Goal: Task Accomplishment & Management: Use online tool/utility

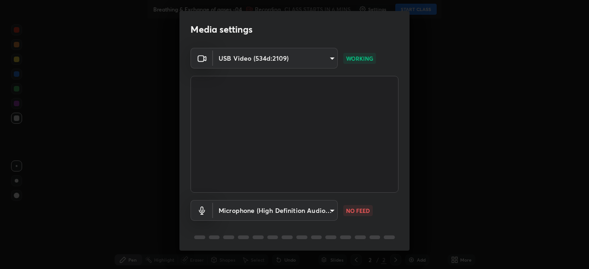
click at [326, 214] on body "Erase all Breathing & Exchange of gases -04 Recording CLASS STARTS IN 6 MINS Se…" at bounding box center [294, 134] width 589 height 269
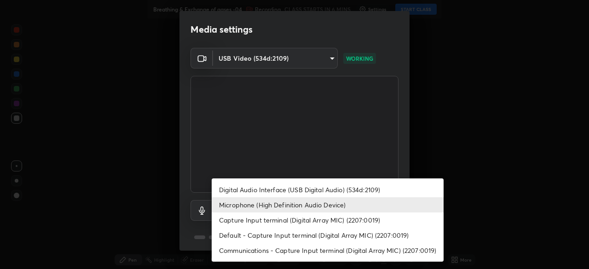
click at [323, 221] on li "Capture Input terminal (Digital Array MIC) (2207:0019)" at bounding box center [328, 220] width 232 height 15
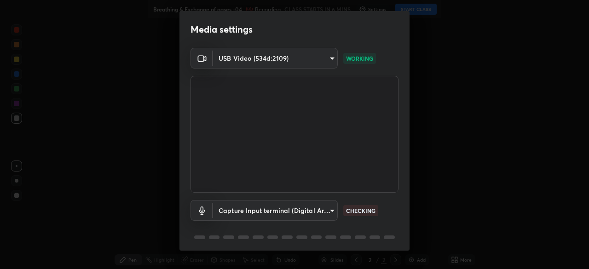
click at [300, 207] on body "Erase all Breathing & Exchange of gases -04 Recording CLASS STARTS IN 6 MINS Se…" at bounding box center [294, 134] width 589 height 269
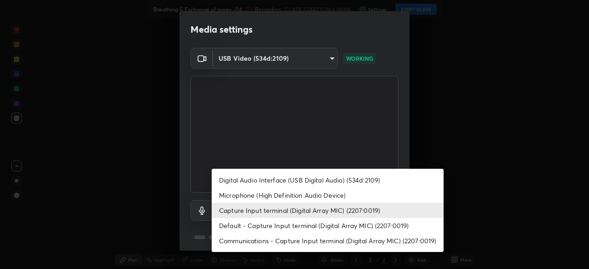
click at [292, 195] on li "Microphone (High Definition Audio Device)" at bounding box center [328, 195] width 232 height 15
type input "0afc3a5f896278e7d267e6a3953e7f90cc92c297f31ab05c00063af063a834dd"
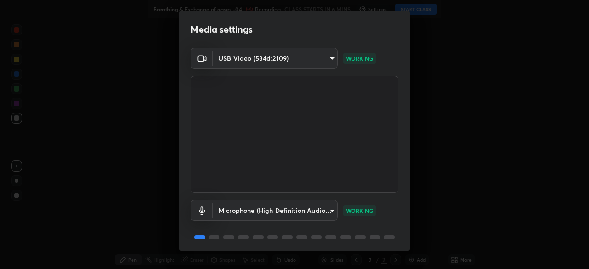
click at [324, 60] on body "Erase all Breathing & Exchange of gases -04 Recording CLASS STARTS IN 6 MINS Se…" at bounding box center [294, 134] width 589 height 269
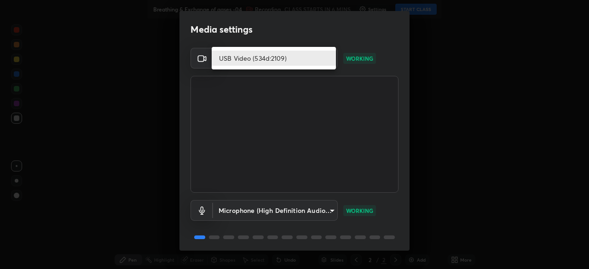
click at [317, 59] on li "USB Video (534d:2109)" at bounding box center [274, 58] width 124 height 15
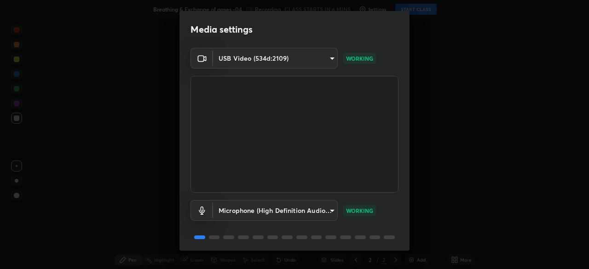
click at [316, 214] on body "Erase all Breathing & Exchange of gases -04 Recording CLASS STARTS IN 6 MINS Se…" at bounding box center [294, 134] width 589 height 269
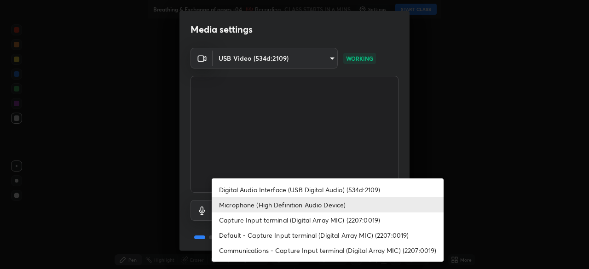
click at [329, 201] on li "Microphone (High Definition Audio Device)" at bounding box center [328, 204] width 232 height 15
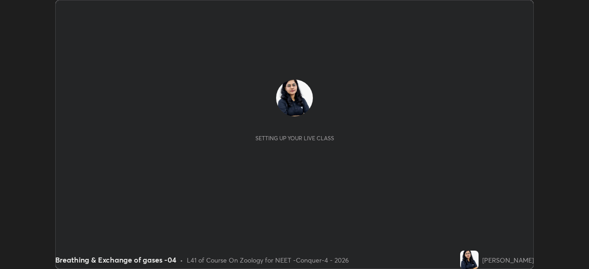
scroll to position [269, 588]
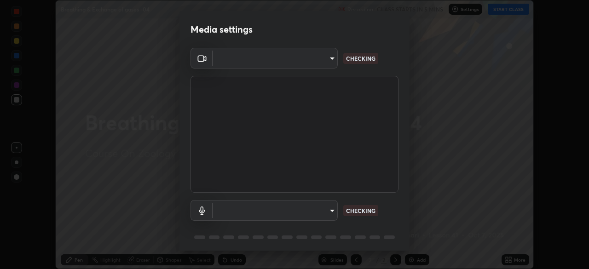
type input "17d2c207585f71db404e89a995004647405990faac99dbf05689083c50e95166"
type input "0afc3a5f896278e7d267e6a3953e7f90cc92c297f31ab05c00063af063a834dd"
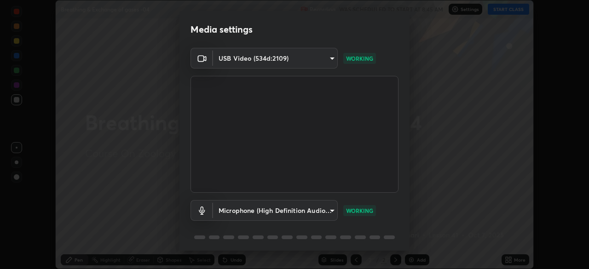
scroll to position [33, 0]
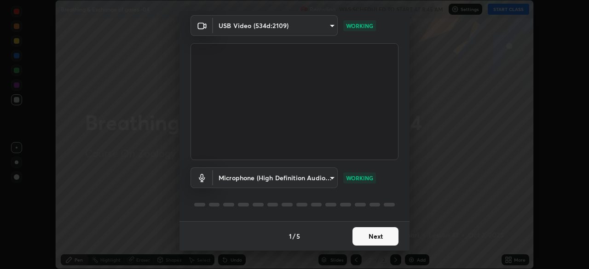
click at [373, 239] on button "Next" at bounding box center [375, 236] width 46 height 18
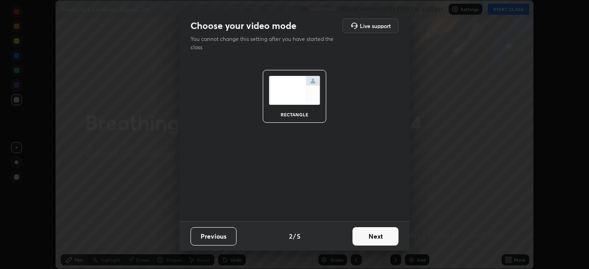
scroll to position [0, 0]
click at [379, 239] on button "Next" at bounding box center [375, 236] width 46 height 18
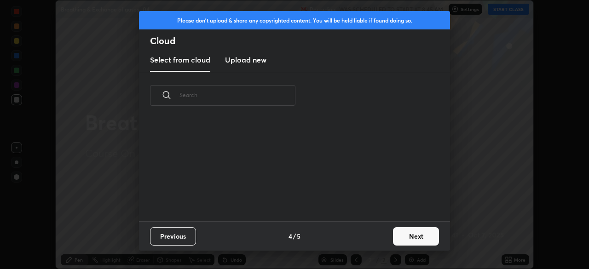
click at [385, 236] on div "Previous 4 / 5 Next" at bounding box center [294, 235] width 311 height 29
click at [396, 237] on button "Next" at bounding box center [416, 236] width 46 height 18
click at [413, 233] on div "Please don't upload & share any copyrighted content. You will be held liable if…" at bounding box center [294, 134] width 589 height 269
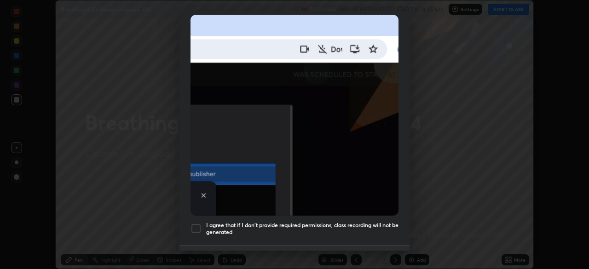
scroll to position [220, 0]
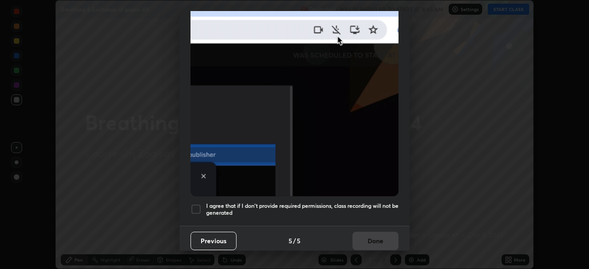
click at [193, 204] on div at bounding box center [195, 209] width 11 height 11
click at [363, 232] on button "Done" at bounding box center [375, 241] width 46 height 18
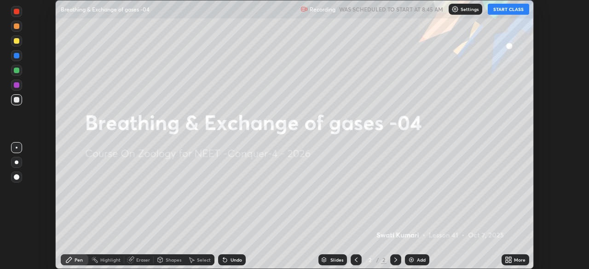
click at [511, 259] on icon at bounding box center [508, 259] width 7 height 7
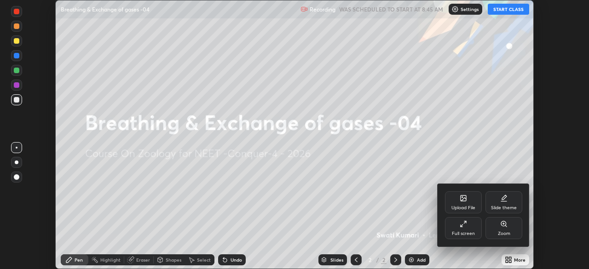
click at [465, 207] on div "Upload File" at bounding box center [463, 208] width 24 height 5
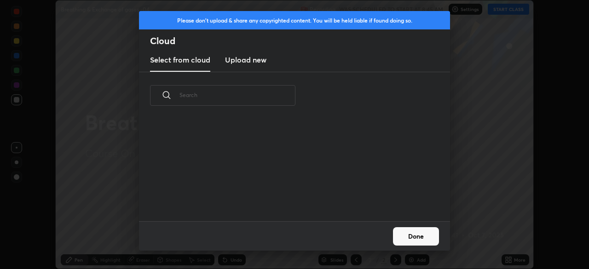
scroll to position [102, 295]
click at [254, 61] on h3 "Upload new" at bounding box center [245, 59] width 41 height 11
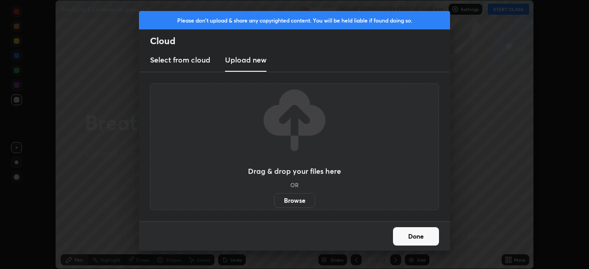
click at [295, 196] on label "Browse" at bounding box center [294, 200] width 41 height 15
click at [274, 196] on input "Browse" at bounding box center [274, 200] width 0 height 15
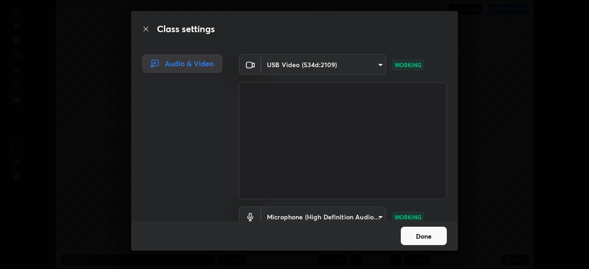
click at [419, 234] on button "Done" at bounding box center [424, 236] width 46 height 18
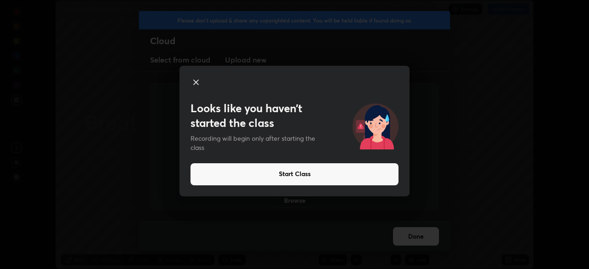
click at [195, 84] on icon at bounding box center [195, 82] width 11 height 11
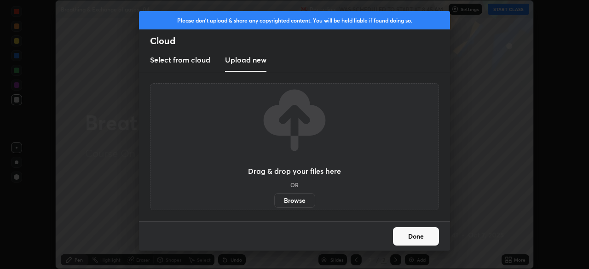
click at [411, 235] on button "Done" at bounding box center [416, 236] width 46 height 18
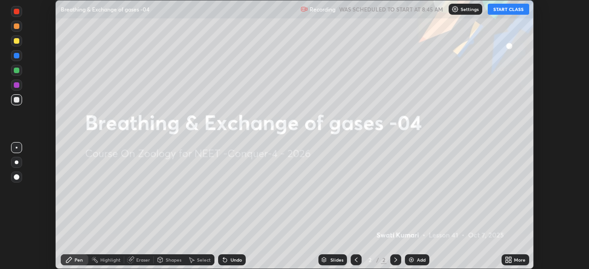
click at [507, 262] on icon at bounding box center [506, 261] width 2 height 2
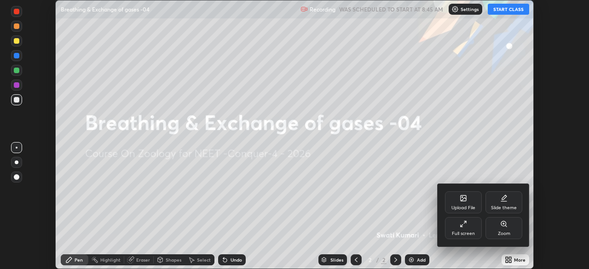
click at [463, 210] on div "Upload File" at bounding box center [463, 208] width 24 height 5
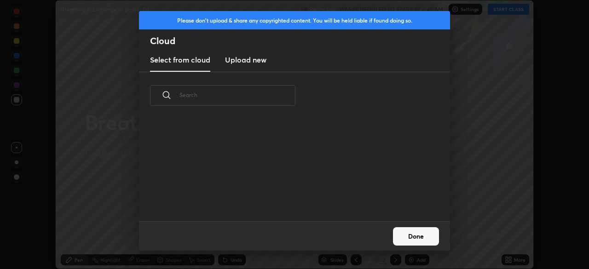
click at [256, 60] on h3 "Upload new" at bounding box center [245, 59] width 41 height 11
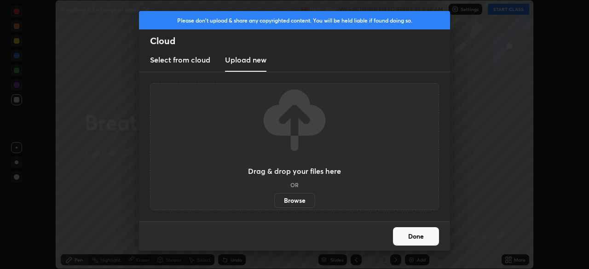
click at [288, 199] on label "Browse" at bounding box center [294, 200] width 41 height 15
click at [274, 199] on input "Browse" at bounding box center [274, 200] width 0 height 15
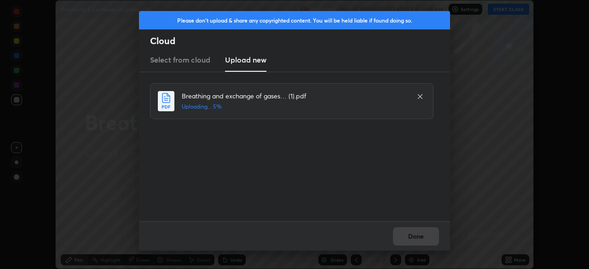
click at [415, 241] on div "Done" at bounding box center [294, 235] width 311 height 29
click at [420, 236] on div "Done" at bounding box center [294, 235] width 311 height 29
click at [416, 235] on div "Done" at bounding box center [294, 235] width 311 height 29
click at [418, 237] on div "Done" at bounding box center [294, 235] width 311 height 29
click at [424, 239] on div "Done" at bounding box center [294, 235] width 311 height 29
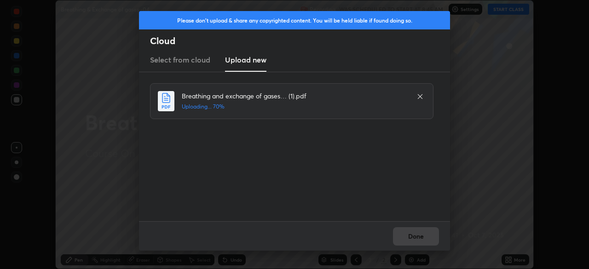
click at [425, 241] on div "Done" at bounding box center [294, 235] width 311 height 29
click at [424, 241] on div "Done" at bounding box center [294, 235] width 311 height 29
click at [424, 238] on div "Done" at bounding box center [294, 235] width 311 height 29
click at [423, 237] on div "Done" at bounding box center [294, 235] width 311 height 29
click at [423, 238] on div "Done" at bounding box center [294, 235] width 311 height 29
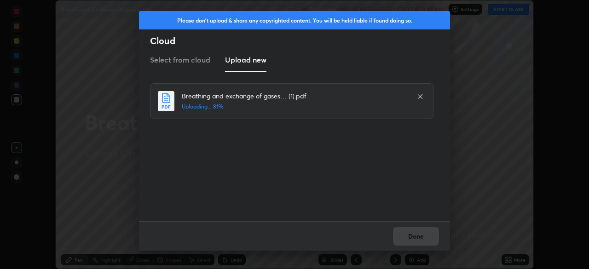
click at [425, 242] on div "Done" at bounding box center [294, 235] width 311 height 29
click at [427, 238] on div "Done" at bounding box center [294, 235] width 311 height 29
click at [422, 235] on div "Done" at bounding box center [294, 235] width 311 height 29
click at [421, 237] on button "Done" at bounding box center [416, 236] width 46 height 18
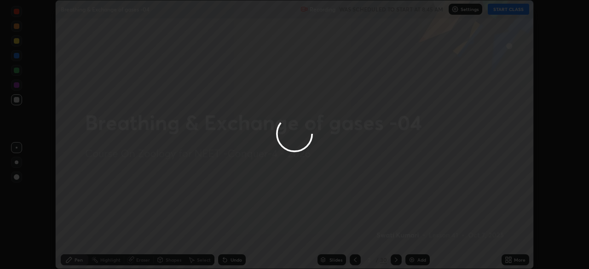
click at [506, 261] on icon at bounding box center [506, 261] width 2 height 2
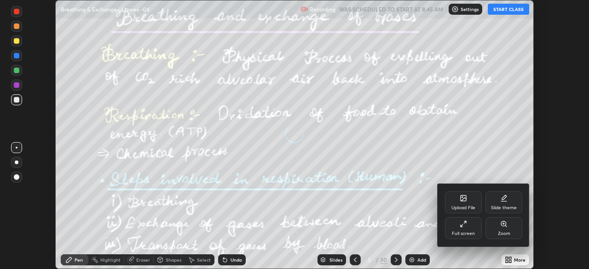
click at [472, 232] on div "Full screen" at bounding box center [463, 233] width 23 height 5
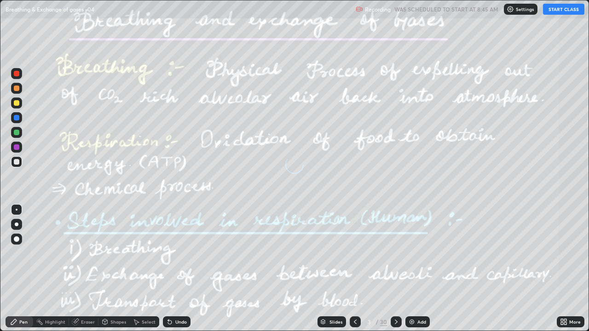
scroll to position [331, 589]
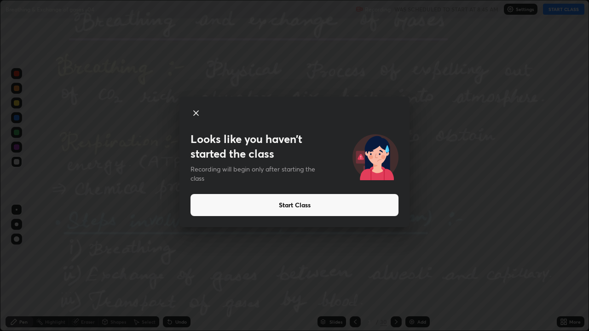
click at [316, 203] on button "Start Class" at bounding box center [294, 205] width 208 height 22
click at [306, 200] on button "Start Class" at bounding box center [294, 205] width 208 height 22
click at [307, 199] on button "Start Class" at bounding box center [294, 205] width 208 height 22
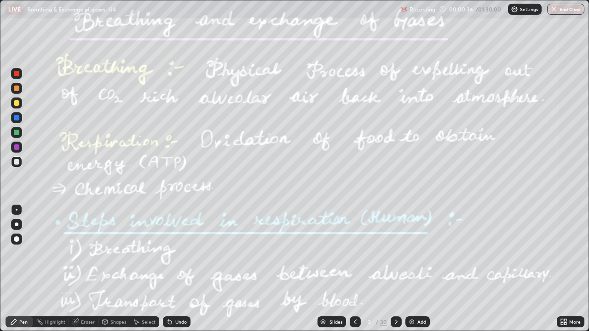
click at [395, 269] on icon at bounding box center [395, 321] width 7 height 7
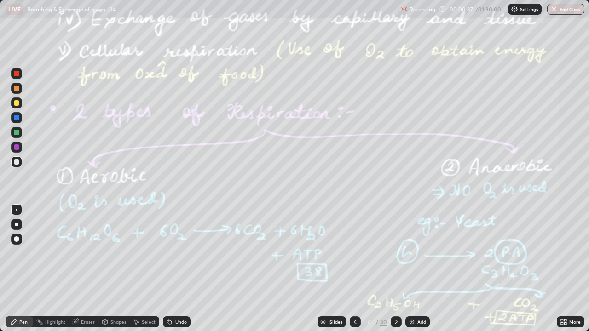
click at [395, 269] on icon at bounding box center [395, 321] width 7 height 7
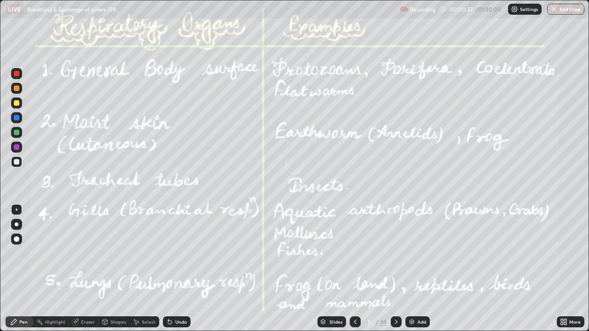
click at [396, 269] on icon at bounding box center [395, 321] width 7 height 7
click at [396, 269] on icon at bounding box center [396, 322] width 3 height 5
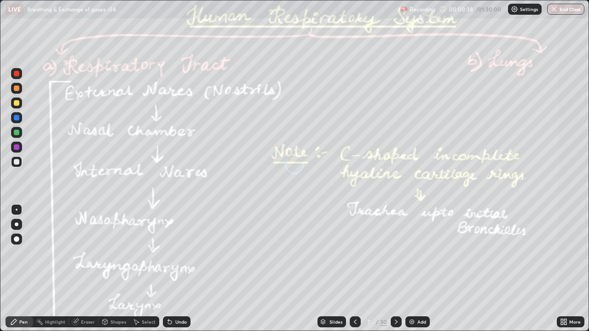
click at [335, 269] on div "Slides" at bounding box center [335, 322] width 13 height 5
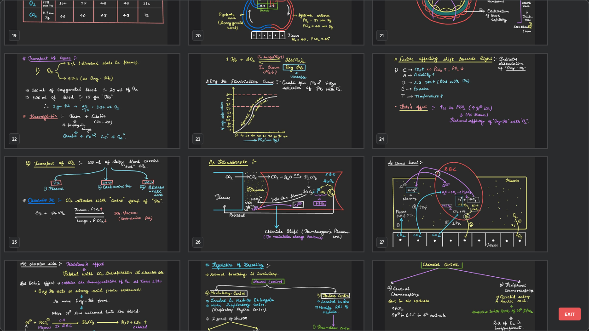
scroll to position [703, 0]
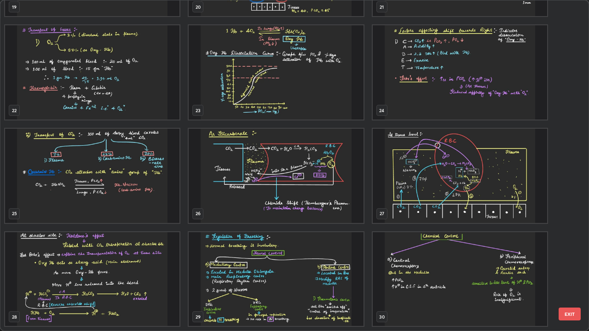
click at [150, 191] on img "grid" at bounding box center [92, 176] width 174 height 94
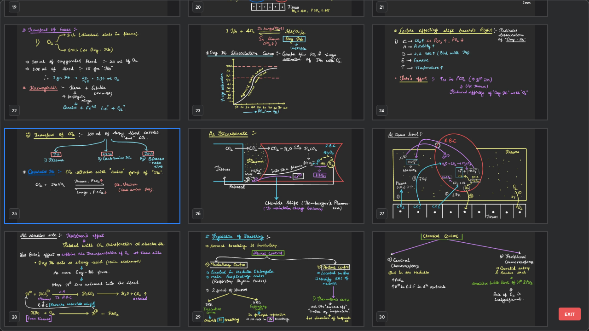
click at [146, 191] on img "grid" at bounding box center [92, 176] width 174 height 94
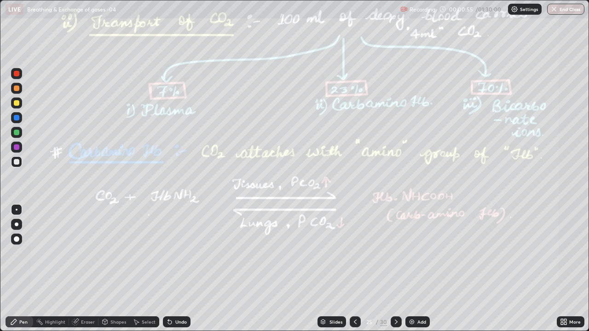
click at [148, 187] on img "grid" at bounding box center [92, 176] width 174 height 94
click at [395, 269] on icon at bounding box center [395, 321] width 7 height 7
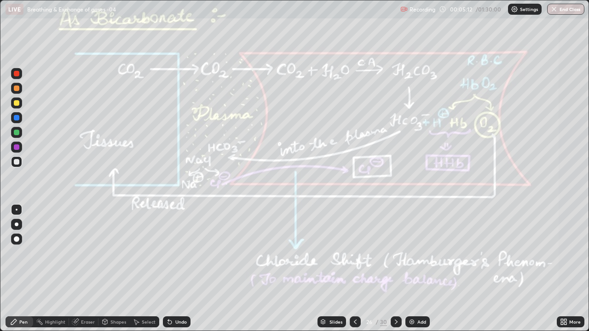
click at [410, 269] on img at bounding box center [411, 321] width 7 height 7
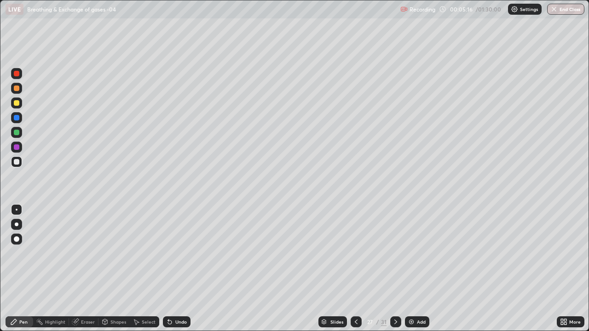
click at [14, 104] on div at bounding box center [17, 103] width 6 height 6
click at [114, 269] on div "Shapes" at bounding box center [113, 321] width 31 height 11
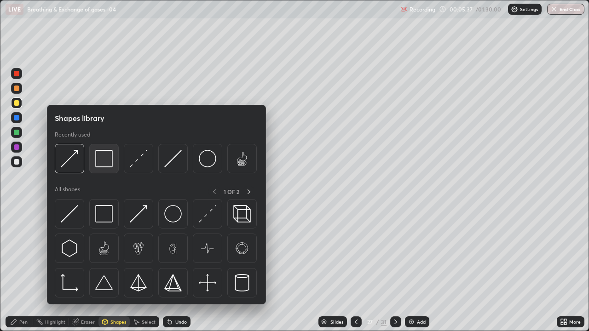
click at [106, 169] on div at bounding box center [103, 158] width 29 height 29
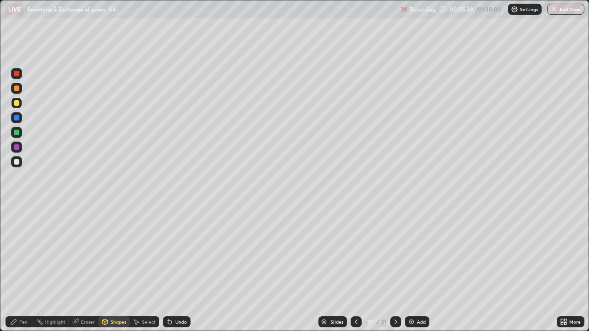
click at [16, 75] on div at bounding box center [17, 74] width 6 height 6
click at [21, 269] on div "Pen" at bounding box center [23, 322] width 8 height 5
click at [15, 226] on div at bounding box center [16, 224] width 11 height 11
click at [111, 269] on div "Shapes" at bounding box center [118, 322] width 16 height 5
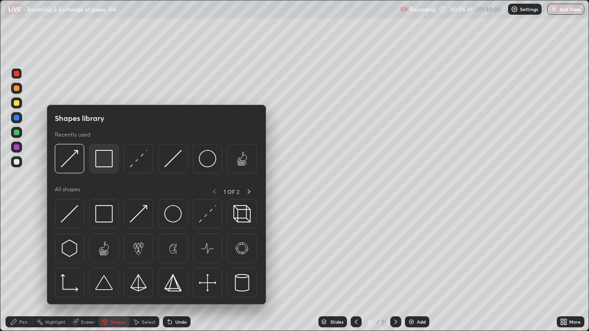
click at [101, 162] on img at bounding box center [103, 158] width 17 height 17
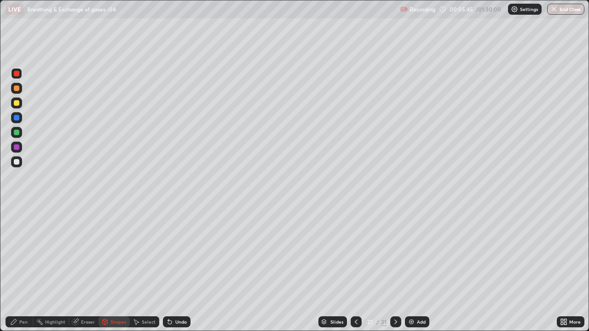
click at [24, 269] on div "Pen" at bounding box center [23, 322] width 8 height 5
click at [19, 104] on div at bounding box center [16, 103] width 11 height 11
click at [16, 162] on div at bounding box center [17, 162] width 6 height 6
click at [175, 269] on div "Undo" at bounding box center [180, 322] width 11 height 5
click at [17, 148] on div at bounding box center [17, 147] width 6 height 6
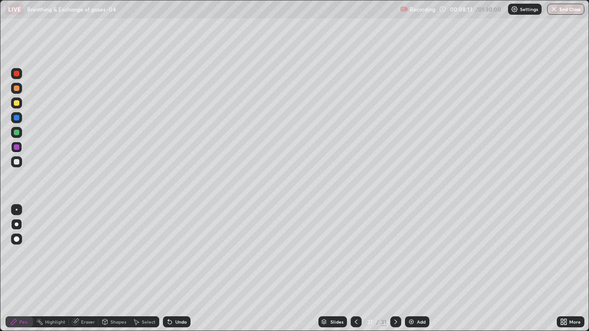
click at [17, 132] on div at bounding box center [17, 133] width 6 height 6
click at [109, 269] on div "Shapes" at bounding box center [113, 321] width 31 height 11
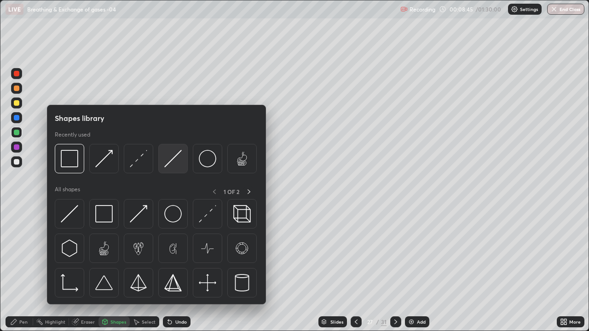
click at [166, 166] on img at bounding box center [172, 158] width 17 height 17
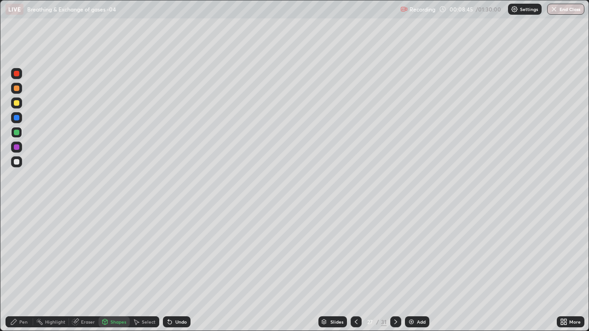
click at [17, 162] on div at bounding box center [17, 162] width 6 height 6
click at [177, 269] on div "Undo" at bounding box center [180, 322] width 11 height 5
click at [25, 269] on div "Pen" at bounding box center [20, 321] width 28 height 11
click at [24, 269] on div "Pen" at bounding box center [23, 322] width 8 height 5
click at [14, 135] on div at bounding box center [17, 133] width 6 height 6
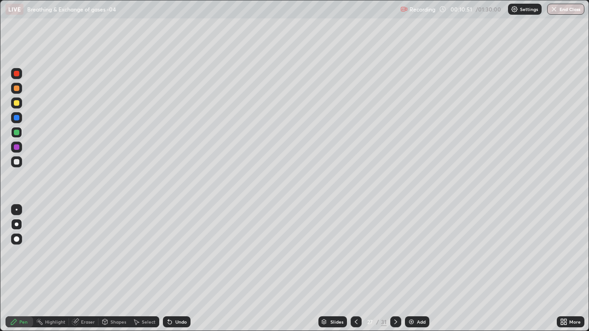
click at [355, 269] on icon at bounding box center [355, 321] width 7 height 7
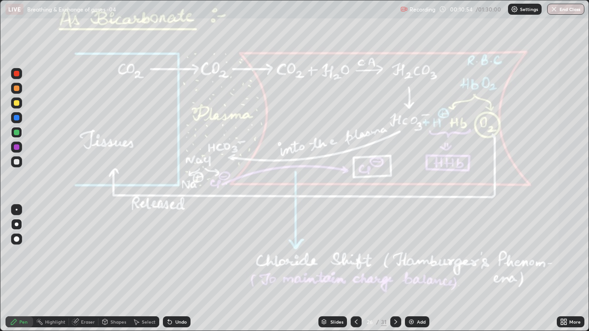
click at [52, 269] on div "Highlight" at bounding box center [55, 322] width 20 height 5
click at [16, 117] on div at bounding box center [17, 118] width 6 height 6
click at [49, 269] on div "Highlight" at bounding box center [55, 322] width 20 height 5
click at [395, 269] on icon at bounding box center [395, 321] width 7 height 7
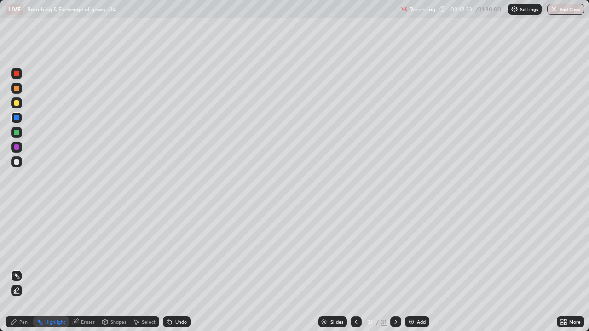
click at [395, 269] on icon at bounding box center [395, 321] width 7 height 7
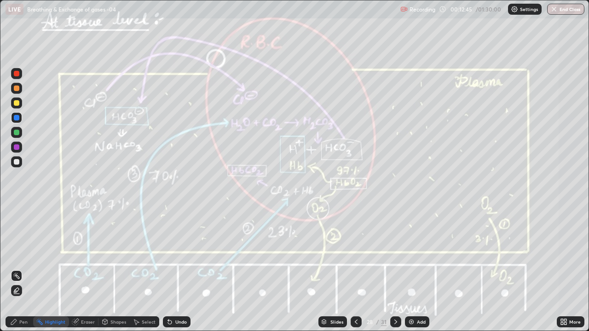
click at [15, 161] on div at bounding box center [17, 162] width 6 height 6
click at [20, 269] on div "Pen" at bounding box center [23, 322] width 8 height 5
click at [17, 147] on div at bounding box center [17, 147] width 6 height 6
click at [47, 269] on div "Highlight" at bounding box center [51, 321] width 36 height 11
click at [15, 146] on div at bounding box center [17, 147] width 6 height 6
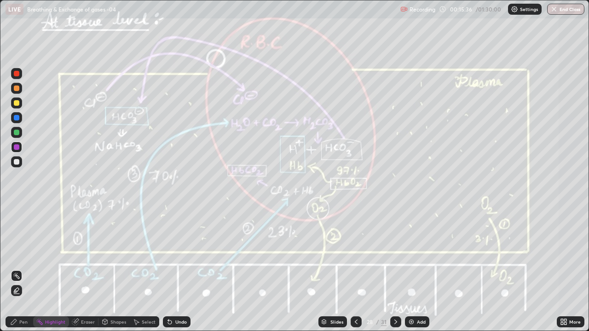
click at [393, 269] on icon at bounding box center [395, 321] width 7 height 7
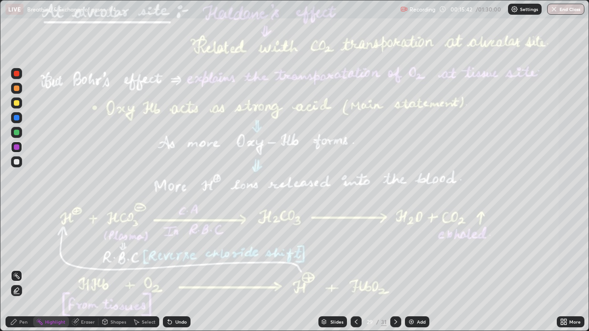
click at [26, 269] on div "Pen" at bounding box center [23, 322] width 8 height 5
click at [16, 163] on div at bounding box center [17, 162] width 6 height 6
click at [49, 269] on div "Highlight" at bounding box center [51, 321] width 36 height 11
click at [16, 146] on div at bounding box center [17, 147] width 6 height 6
click at [23, 269] on div "Pen" at bounding box center [23, 322] width 8 height 5
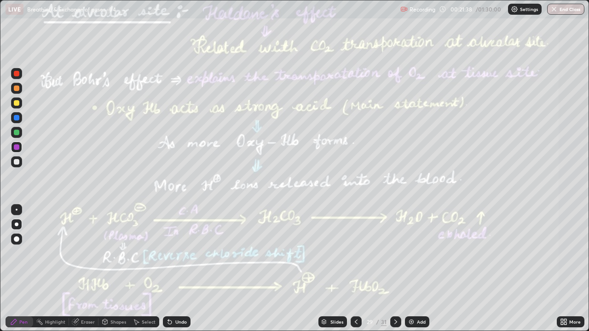
click at [13, 163] on div at bounding box center [16, 161] width 11 height 11
click at [168, 269] on icon at bounding box center [170, 323] width 4 height 4
click at [50, 269] on div "Highlight" at bounding box center [55, 322] width 20 height 5
click at [12, 147] on div at bounding box center [16, 147] width 11 height 11
click at [22, 269] on div "Pen" at bounding box center [20, 321] width 28 height 11
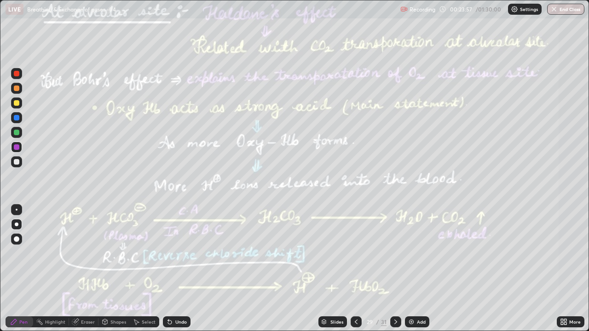
click at [394, 269] on icon at bounding box center [395, 321] width 7 height 7
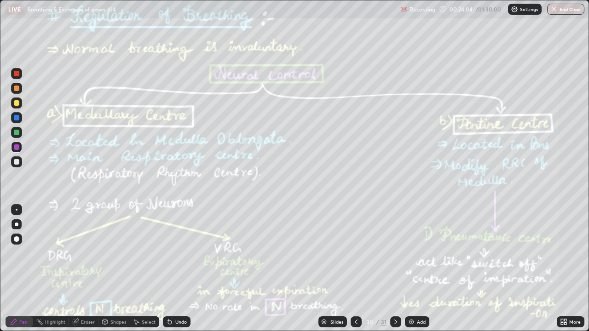
click at [52, 269] on div "Highlight" at bounding box center [55, 322] width 20 height 5
click at [16, 132] on div at bounding box center [17, 133] width 6 height 6
click at [12, 148] on div at bounding box center [16, 147] width 11 height 11
click at [22, 269] on div "Pen" at bounding box center [20, 321] width 28 height 11
click at [53, 269] on div "Highlight" at bounding box center [55, 322] width 20 height 5
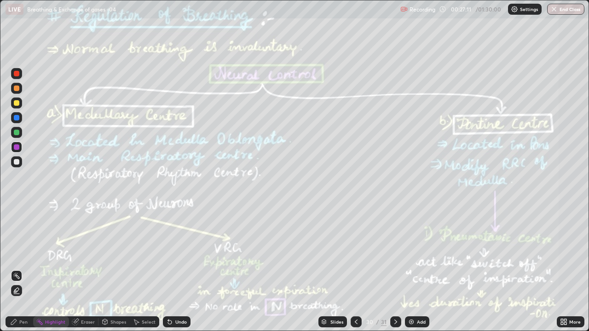
click at [14, 132] on div at bounding box center [17, 133] width 6 height 6
click at [395, 269] on icon at bounding box center [395, 321] width 7 height 7
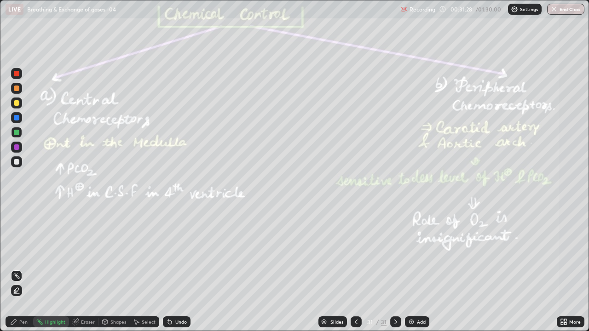
click at [16, 117] on div at bounding box center [17, 118] width 6 height 6
click at [17, 133] on div at bounding box center [17, 133] width 6 height 6
click at [23, 269] on div "Pen" at bounding box center [20, 321] width 28 height 11
click at [47, 269] on div "Highlight" at bounding box center [55, 322] width 20 height 5
click at [413, 269] on img at bounding box center [411, 321] width 7 height 7
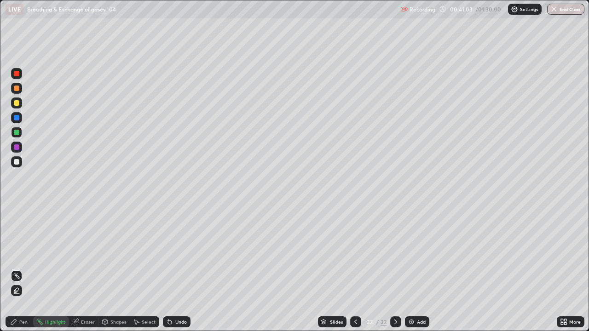
click at [17, 99] on div at bounding box center [16, 103] width 11 height 11
click at [24, 269] on div "Pen" at bounding box center [23, 322] width 8 height 5
click at [19, 162] on div at bounding box center [17, 162] width 6 height 6
click at [18, 241] on div at bounding box center [16, 239] width 11 height 11
click at [17, 90] on div at bounding box center [17, 89] width 6 height 6
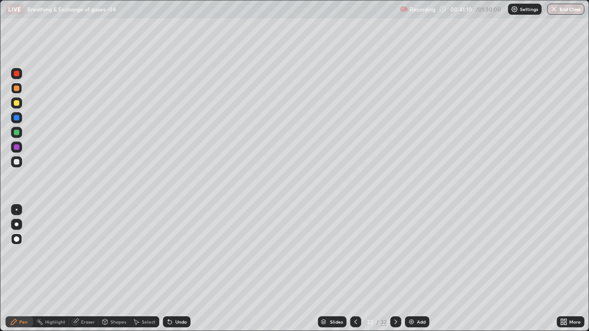
click at [175, 269] on div "Undo" at bounding box center [180, 322] width 11 height 5
click at [116, 269] on div "Shapes" at bounding box center [118, 322] width 16 height 5
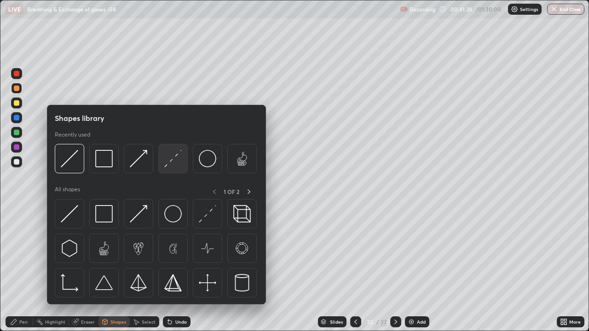
click at [171, 160] on img at bounding box center [172, 158] width 17 height 17
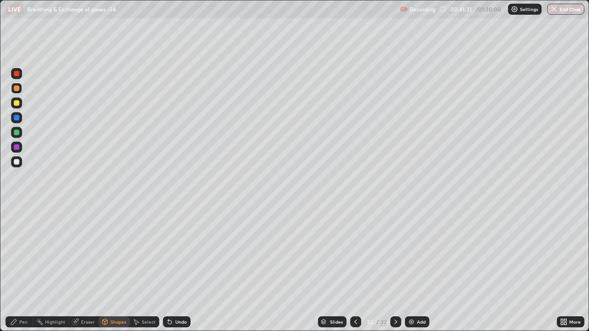
click at [22, 269] on div "Pen" at bounding box center [23, 322] width 8 height 5
click at [14, 163] on div at bounding box center [17, 162] width 6 height 6
click at [17, 224] on div at bounding box center [17, 225] width 4 height 4
click at [172, 269] on div "Undo" at bounding box center [177, 321] width 28 height 11
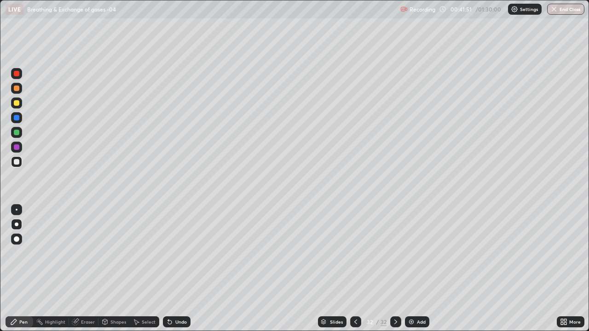
click at [172, 269] on div "Undo" at bounding box center [177, 321] width 28 height 11
click at [16, 163] on div at bounding box center [17, 162] width 6 height 6
click at [17, 104] on div at bounding box center [17, 103] width 6 height 6
click at [172, 269] on icon at bounding box center [169, 321] width 7 height 7
click at [17, 163] on div at bounding box center [17, 162] width 6 height 6
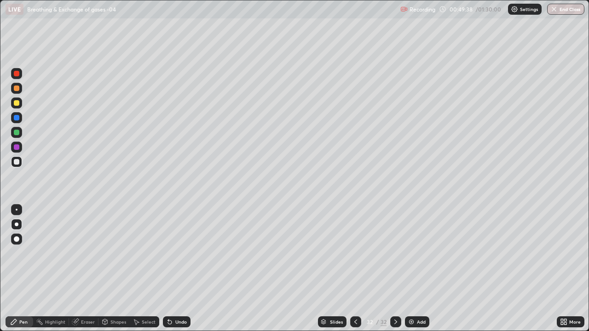
click at [168, 269] on icon at bounding box center [170, 323] width 4 height 4
click at [184, 269] on div "Undo" at bounding box center [180, 322] width 11 height 5
click at [17, 134] on div at bounding box center [17, 133] width 6 height 6
click at [18, 163] on div at bounding box center [17, 162] width 6 height 6
click at [184, 269] on div "Undo" at bounding box center [177, 321] width 28 height 11
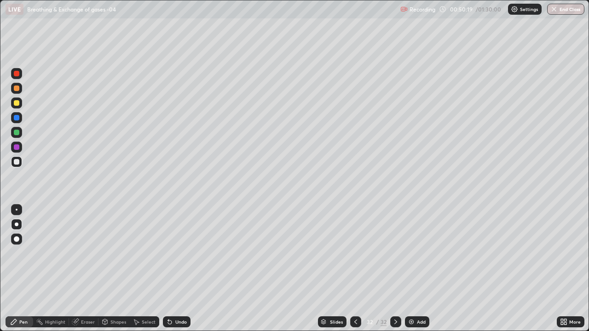
click at [184, 269] on div "Undo" at bounding box center [180, 322] width 11 height 5
click at [16, 133] on div at bounding box center [17, 133] width 6 height 6
click at [18, 149] on div at bounding box center [17, 147] width 6 height 6
click at [16, 118] on div at bounding box center [17, 118] width 6 height 6
click at [176, 269] on div "Undo" at bounding box center [177, 321] width 28 height 11
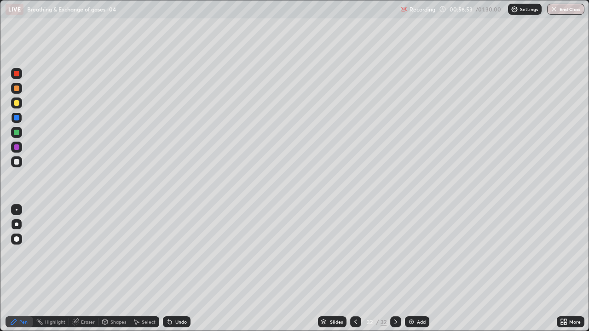
click at [417, 269] on div "Add" at bounding box center [421, 322] width 9 height 5
click at [17, 106] on div at bounding box center [16, 103] width 11 height 11
click at [14, 134] on div at bounding box center [17, 133] width 6 height 6
click at [17, 220] on div at bounding box center [16, 224] width 11 height 11
click at [178, 269] on div "Undo" at bounding box center [177, 321] width 28 height 11
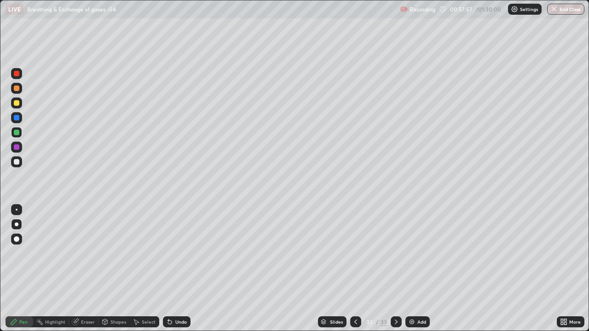
click at [17, 163] on div at bounding box center [17, 162] width 6 height 6
click at [46, 269] on div "Highlight" at bounding box center [55, 322] width 20 height 5
click at [17, 269] on icon at bounding box center [16, 290] width 7 height 7
click at [21, 269] on div "Pen" at bounding box center [23, 322] width 8 height 5
click at [16, 148] on div at bounding box center [17, 147] width 6 height 6
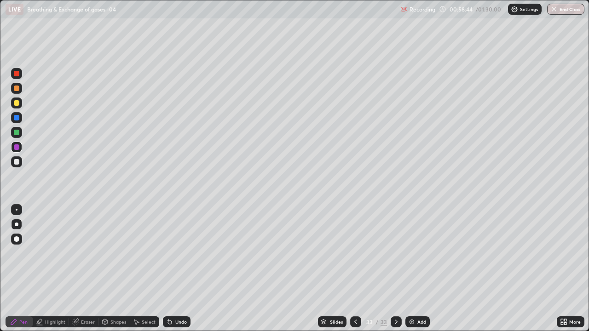
click at [80, 269] on div "Eraser" at bounding box center [83, 321] width 29 height 11
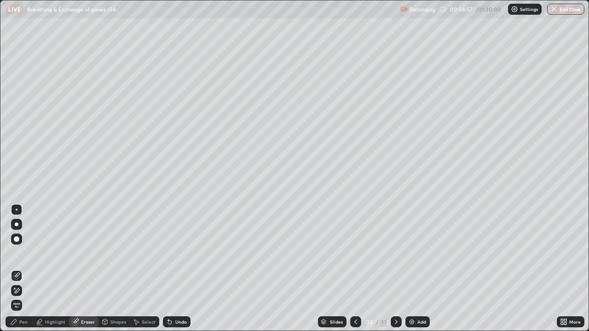
click at [26, 269] on div "Pen" at bounding box center [23, 322] width 8 height 5
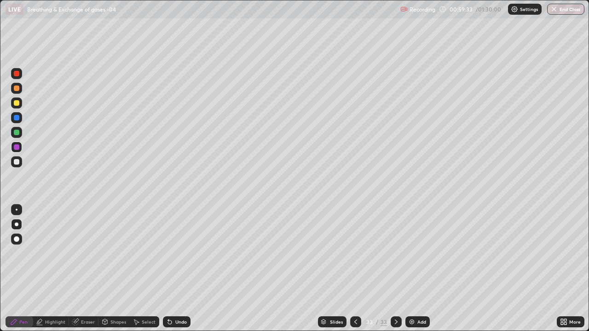
click at [119, 269] on div "Shapes" at bounding box center [118, 322] width 16 height 5
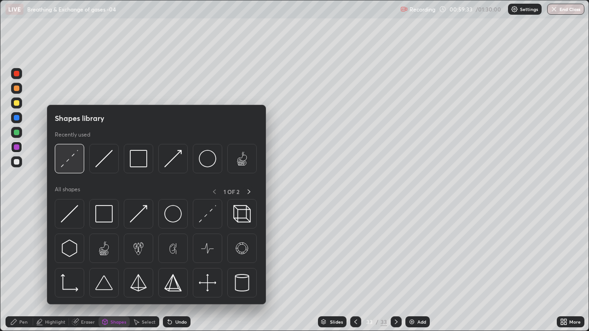
click at [74, 166] on img at bounding box center [69, 158] width 17 height 17
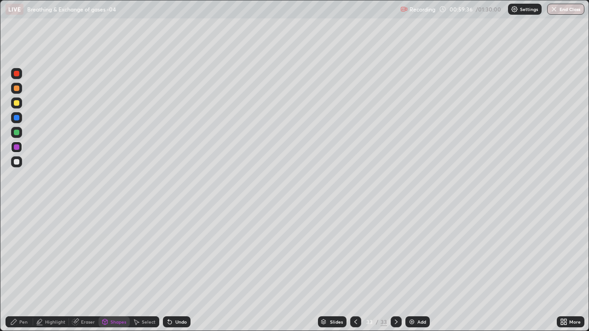
click at [23, 269] on div "Pen" at bounding box center [23, 322] width 8 height 5
click at [16, 166] on div at bounding box center [16, 161] width 11 height 11
click at [176, 269] on div "Undo" at bounding box center [180, 322] width 11 height 5
click at [175, 269] on div "Undo" at bounding box center [180, 322] width 11 height 5
click at [173, 269] on div "Undo" at bounding box center [177, 321] width 28 height 11
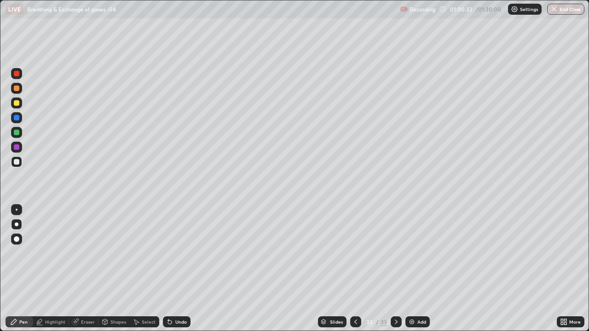
click at [17, 133] on div at bounding box center [17, 133] width 6 height 6
click at [174, 269] on div "Undo" at bounding box center [177, 321] width 28 height 11
click at [416, 269] on div "Add" at bounding box center [417, 321] width 24 height 11
click at [563, 11] on button "End Class" at bounding box center [565, 9] width 37 height 11
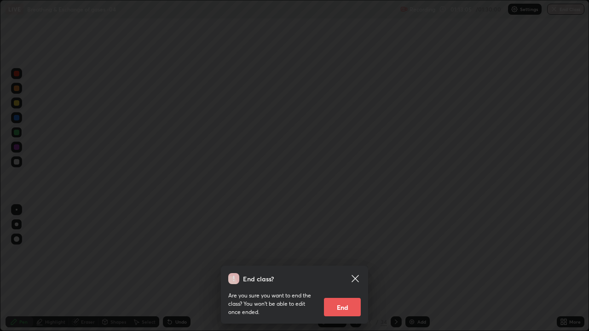
click at [343, 269] on button "End" at bounding box center [342, 307] width 37 height 18
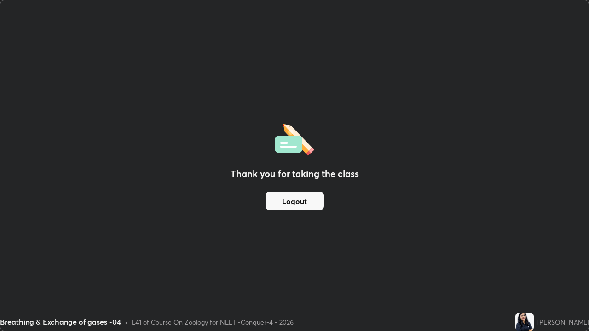
click at [293, 205] on button "Logout" at bounding box center [294, 201] width 58 height 18
